Goal: Information Seeking & Learning: Learn about a topic

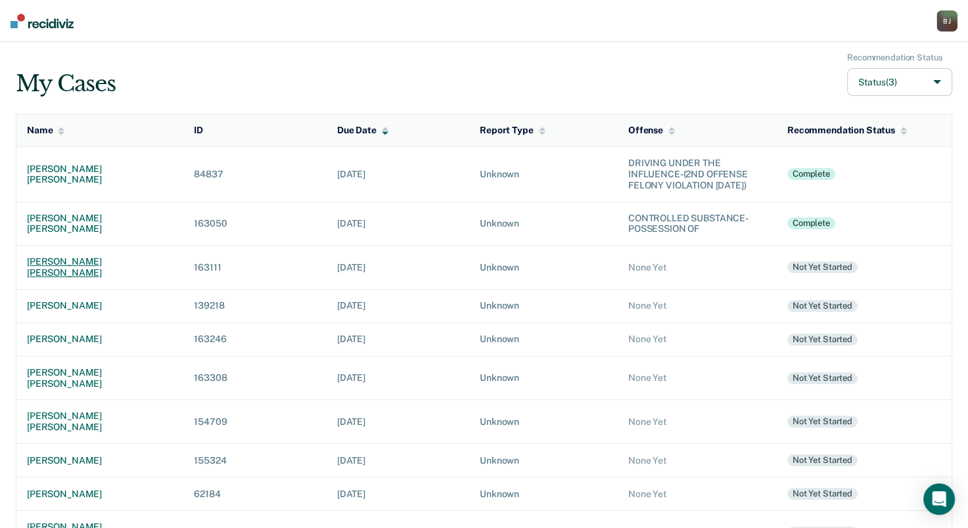
click at [76, 276] on div "[PERSON_NAME] [PERSON_NAME]" at bounding box center [100, 267] width 146 height 22
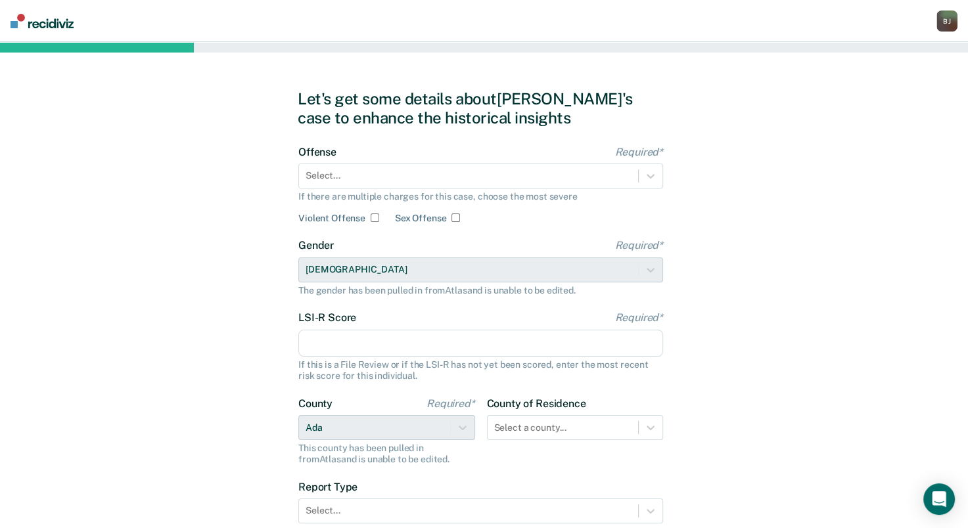
click at [479, 194] on div "If there are multiple charges for this case, choose the most severe" at bounding box center [480, 196] width 365 height 11
click at [489, 182] on div at bounding box center [468, 176] width 326 height 14
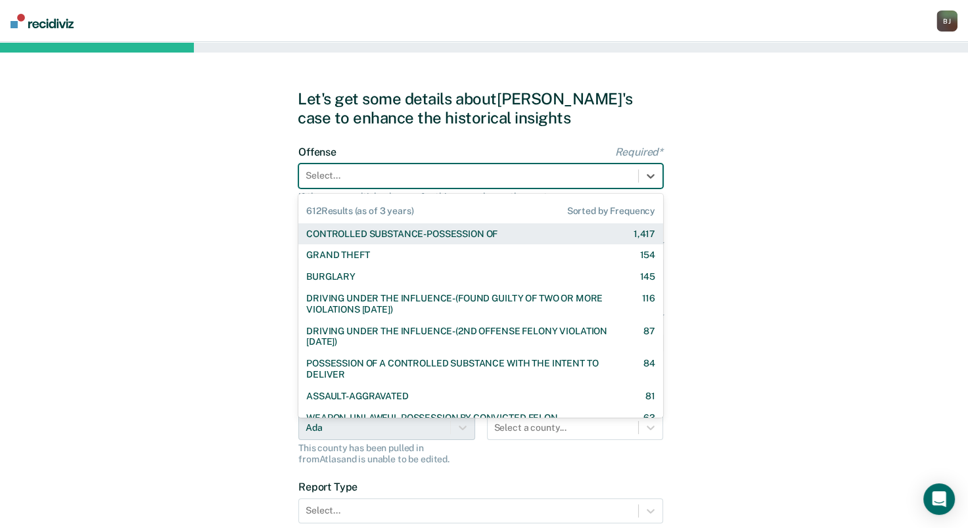
click at [488, 233] on div "CONTROLLED SUBSTANCE-POSSESSION OF" at bounding box center [401, 234] width 191 height 11
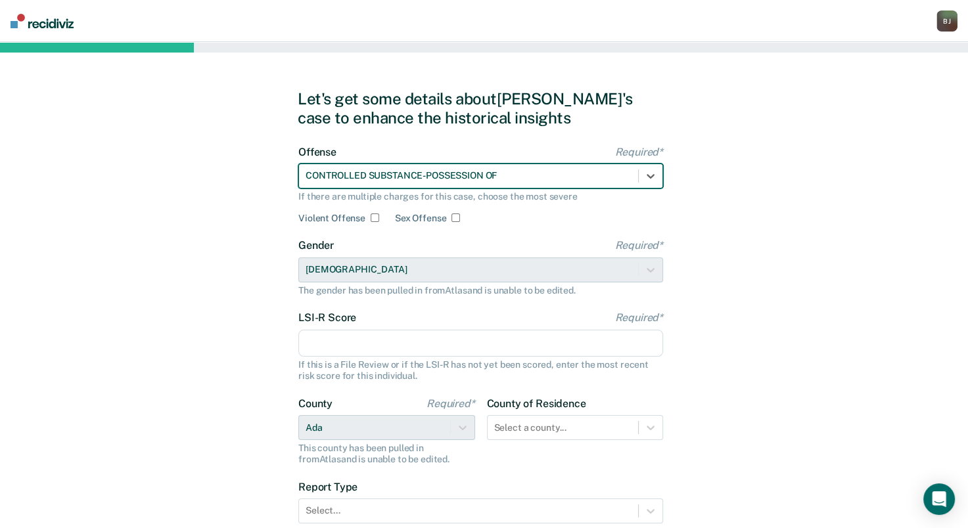
click at [851, 155] on div "Let's get some details about [PERSON_NAME]'s case to enhance the historical ins…" at bounding box center [484, 338] width 968 height 592
